Goal: Task Accomplishment & Management: Manage account settings

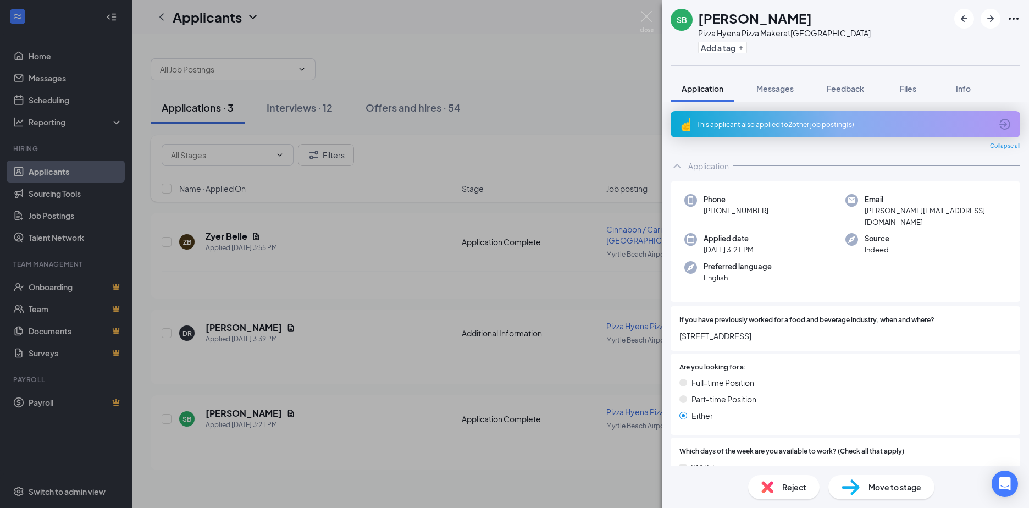
click at [254, 407] on div "SB [PERSON_NAME] Pizza Hyena Pizza Maker at [GEOGRAPHIC_DATA] Add a tag Applica…" at bounding box center [514, 254] width 1029 height 508
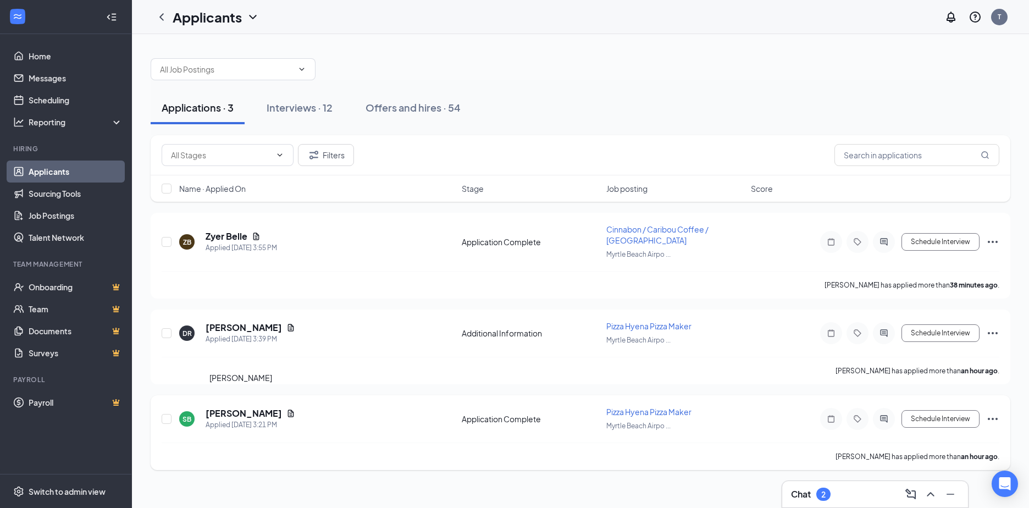
click at [252, 407] on h5 "[PERSON_NAME]" at bounding box center [244, 413] width 76 height 12
click at [252, 403] on div "SB [PERSON_NAME] Pizza Hyena Pizza Maker at [GEOGRAPHIC_DATA] Add a tag Applica…" at bounding box center [514, 254] width 1029 height 508
click at [665, 407] on span "Pizza Hyena Pizza Maker" at bounding box center [648, 412] width 85 height 10
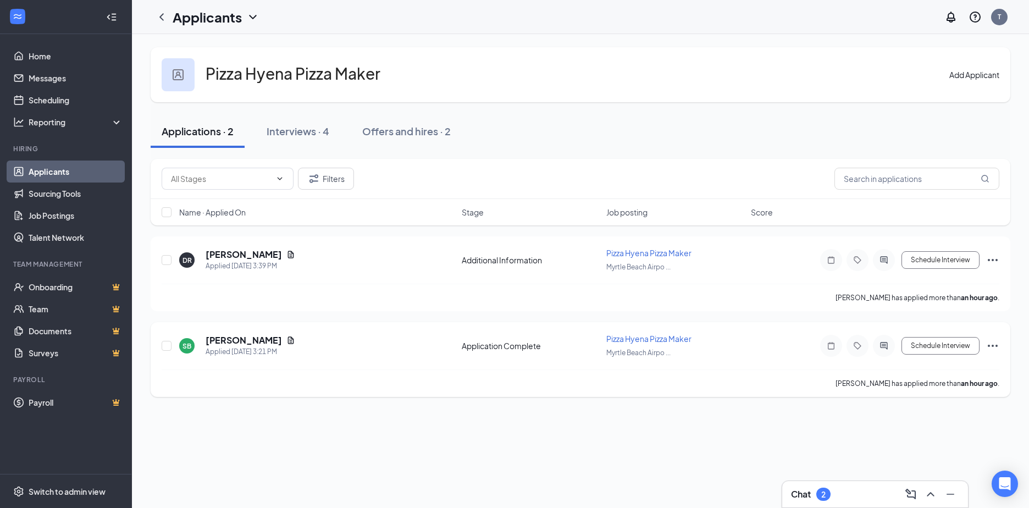
click at [629, 341] on span "Pizza Hyena Pizza Maker" at bounding box center [648, 339] width 85 height 10
click at [629, 340] on span "Pizza Hyena Pizza Maker" at bounding box center [648, 339] width 85 height 10
click at [630, 340] on span "Pizza Hyena Pizza Maker" at bounding box center [648, 339] width 85 height 10
drag, startPoint x: 630, startPoint y: 340, endPoint x: 651, endPoint y: 353, distance: 24.4
click at [651, 353] on span "Myrtle Beach Airpo ..." at bounding box center [638, 352] width 64 height 8
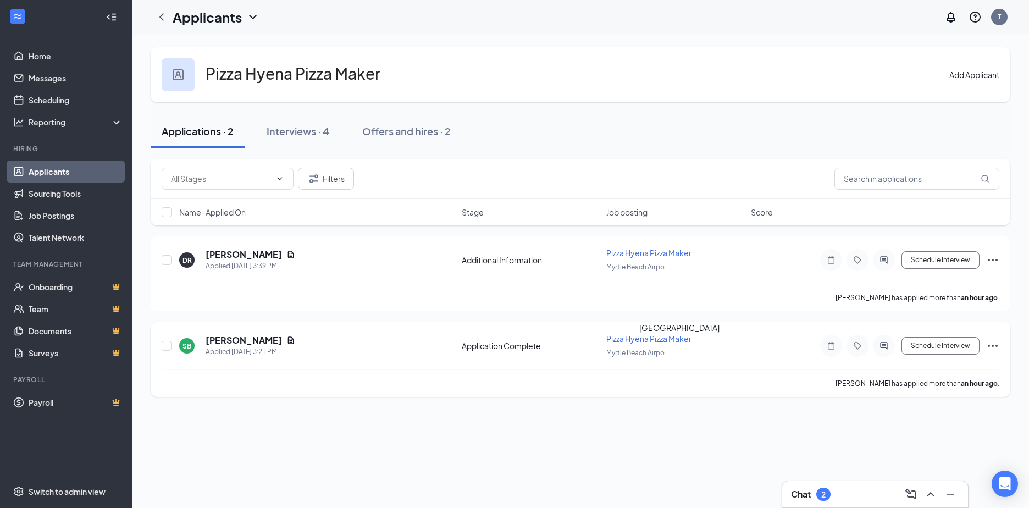
click at [651, 353] on span "Myrtle Beach Airpo ..." at bounding box center [638, 352] width 64 height 8
drag, startPoint x: 651, startPoint y: 353, endPoint x: 742, endPoint y: 365, distance: 92.6
click at [742, 365] on div "SB [PERSON_NAME] Applied [DATE] 3:21 PM Application Complete Pizza Hyena Pizza …" at bounding box center [580, 351] width 837 height 36
click at [999, 343] on icon "Ellipses" at bounding box center [992, 345] width 13 height 13
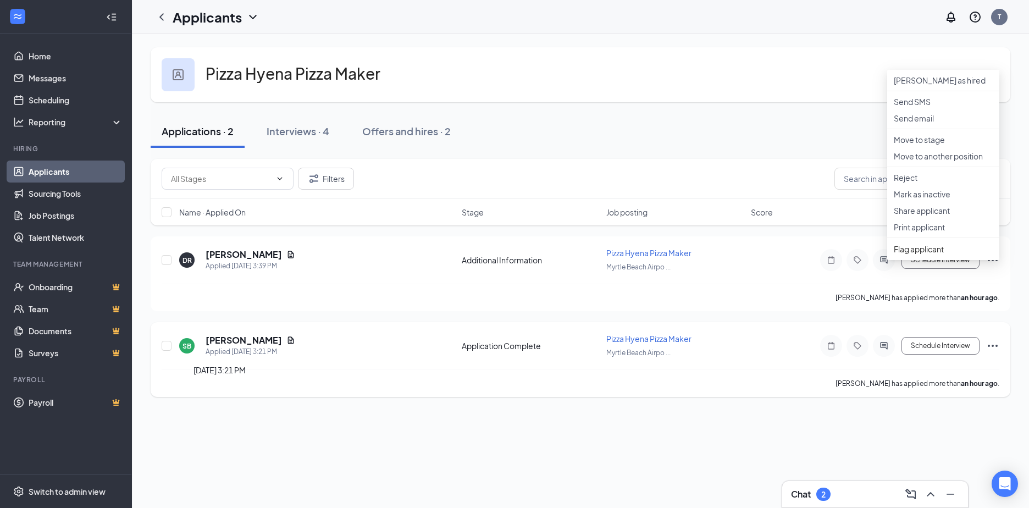
click at [240, 349] on div "Applied [DATE] 3:21 PM" at bounding box center [251, 351] width 90 height 11
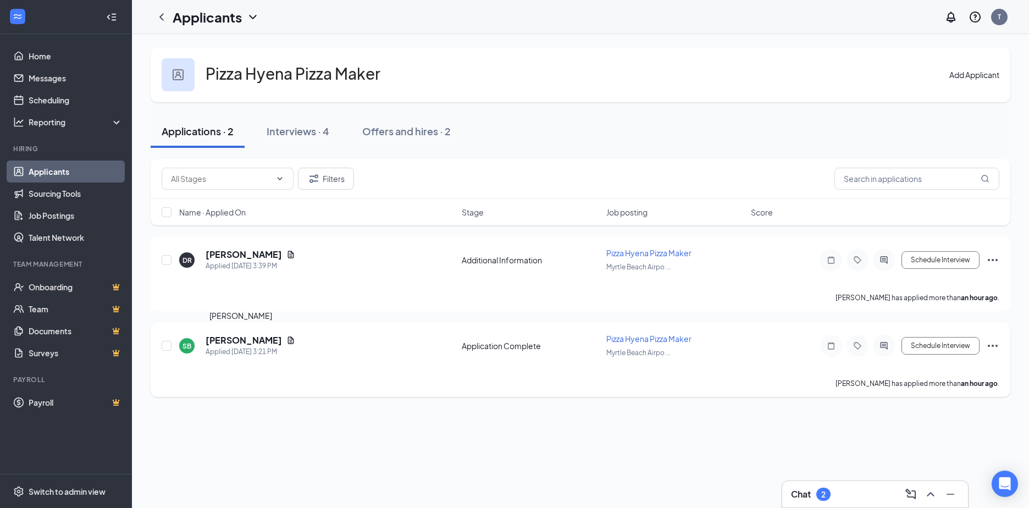
click at [231, 339] on h5 "[PERSON_NAME]" at bounding box center [244, 340] width 76 height 12
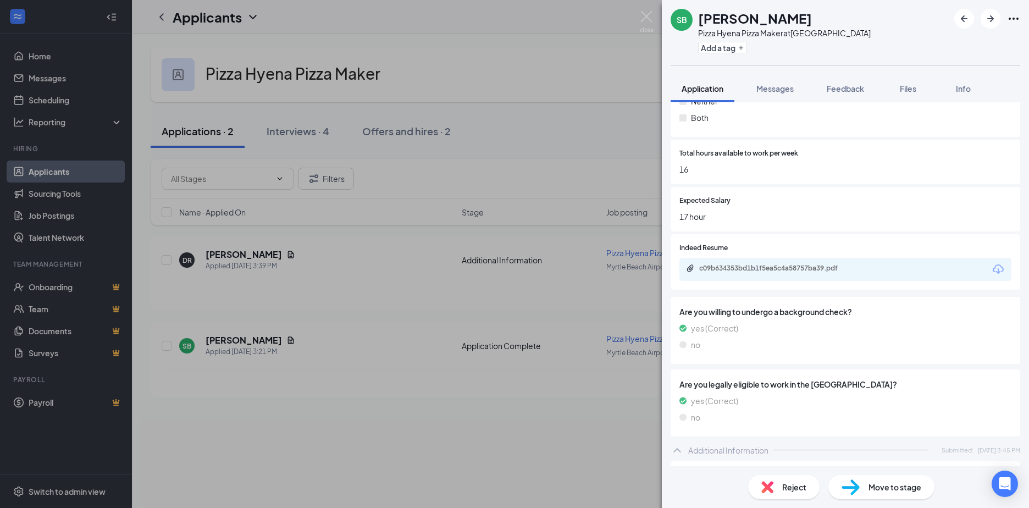
scroll to position [604, 0]
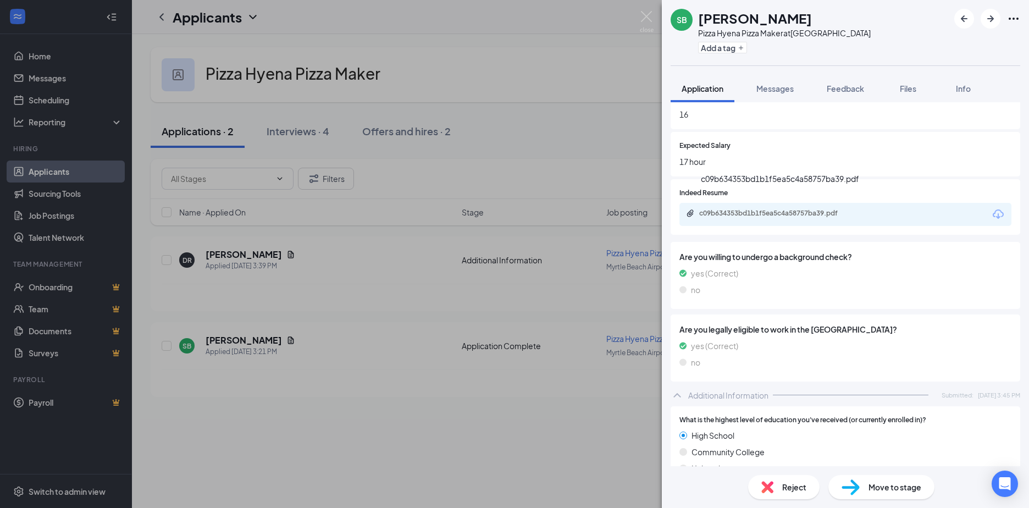
click at [789, 209] on div "c09b634353bd1b1f5ea5c4a58757ba39.pdf" at bounding box center [776, 213] width 154 height 9
click at [220, 254] on div "SB [PERSON_NAME] Pizza Hyena Pizza Maker at [GEOGRAPHIC_DATA] Add a tag Applica…" at bounding box center [514, 254] width 1029 height 508
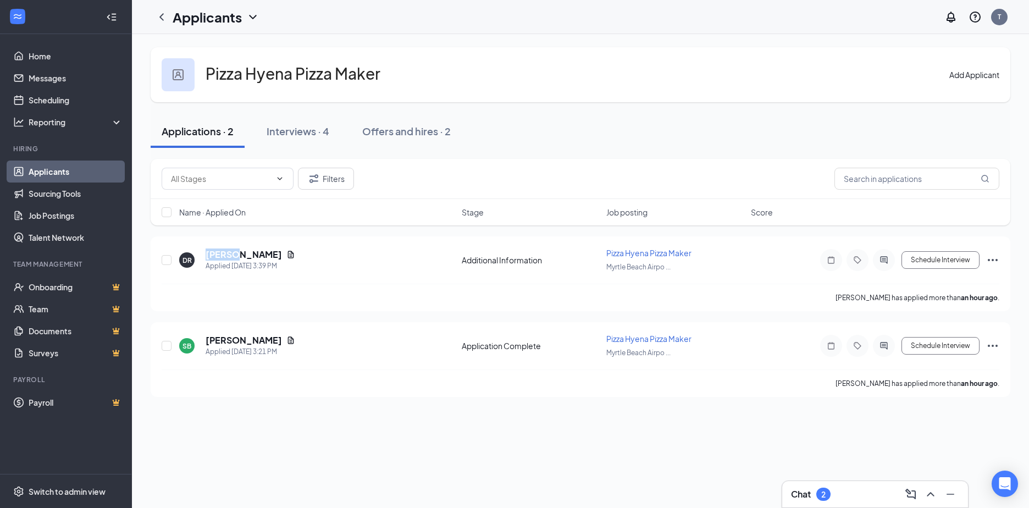
click at [220, 254] on h5 "[PERSON_NAME]" at bounding box center [244, 254] width 76 height 12
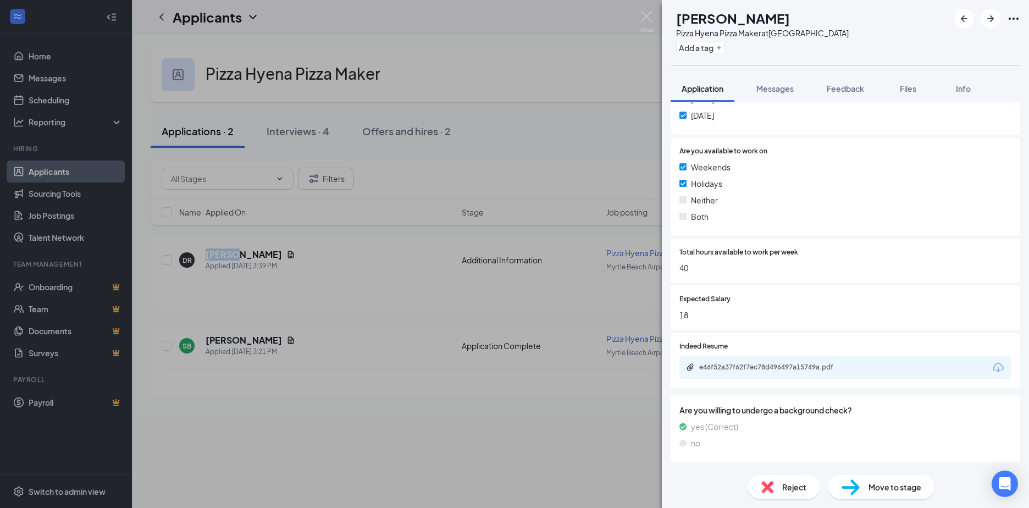
scroll to position [533, 0]
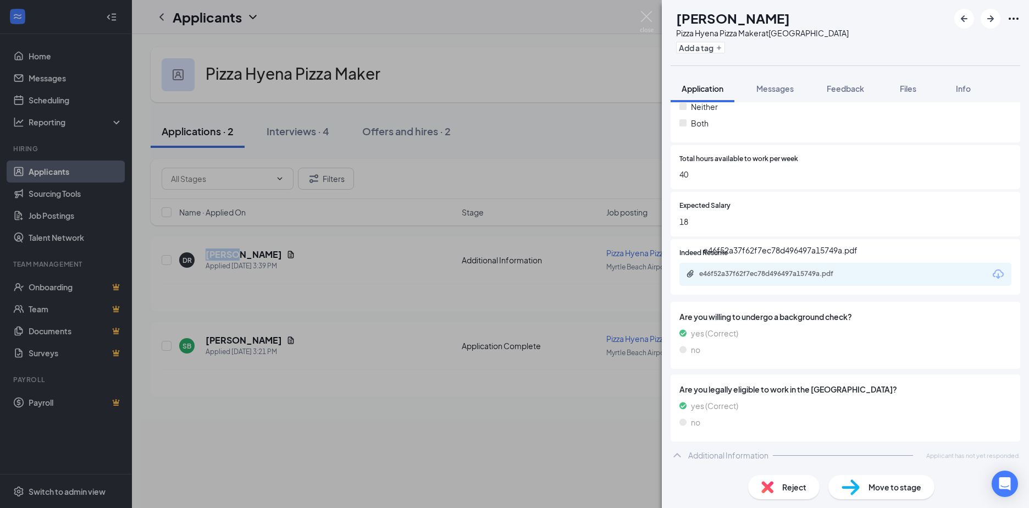
click at [769, 274] on div "e46f52a37f62f7ec78d496497a15749a.pdf" at bounding box center [776, 273] width 154 height 9
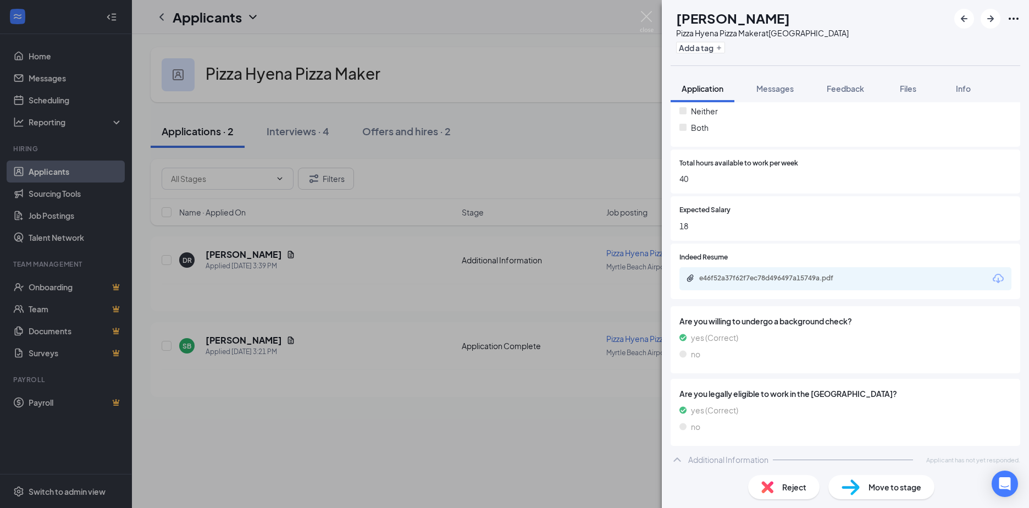
click at [518, 460] on div "[PERSON_NAME] Pizza Hyena Pizza Maker at [GEOGRAPHIC_DATA] Add a tag Applicatio…" at bounding box center [514, 254] width 1029 height 508
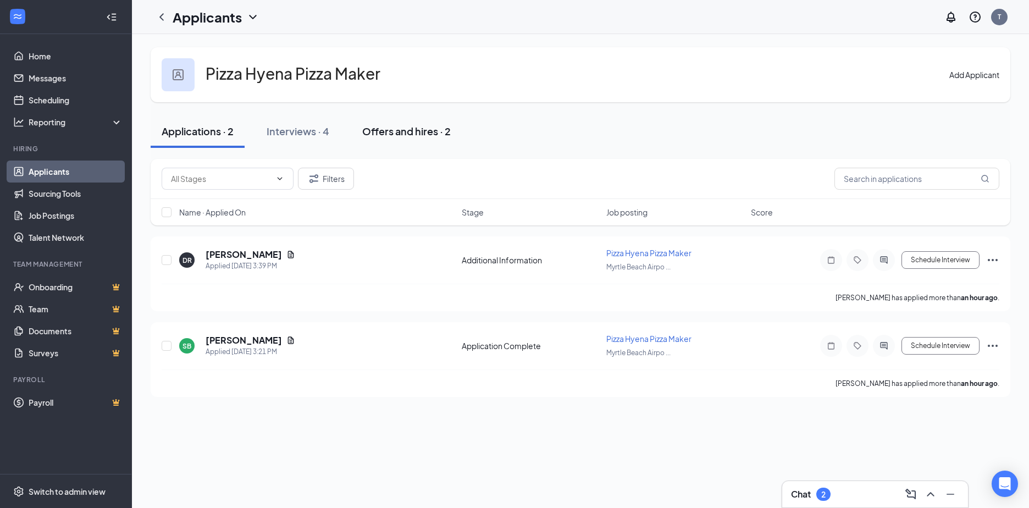
click at [394, 132] on div "Offers and hires · 2" at bounding box center [406, 131] width 88 height 14
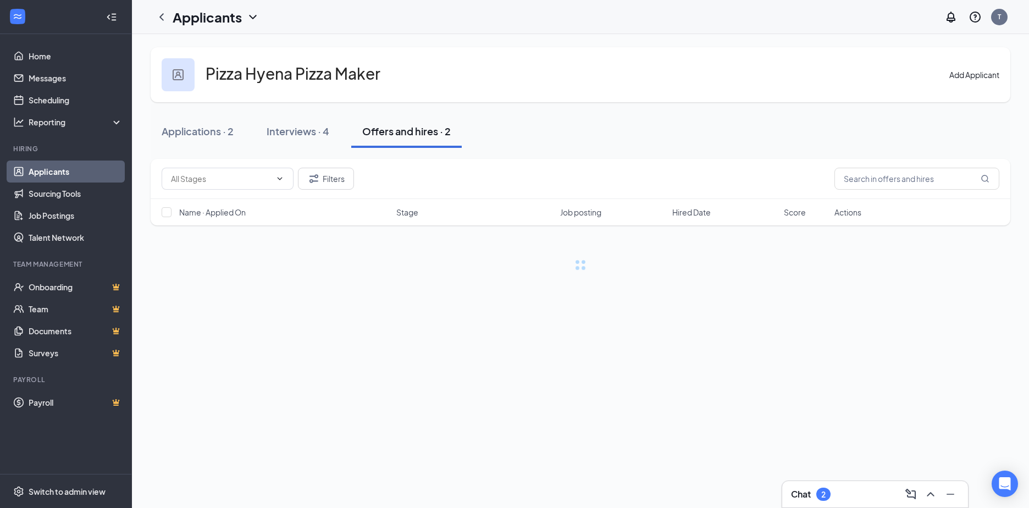
click at [394, 132] on div "Offers and hires · 2" at bounding box center [406, 131] width 88 height 14
